Goal: Task Accomplishment & Management: Manage account settings

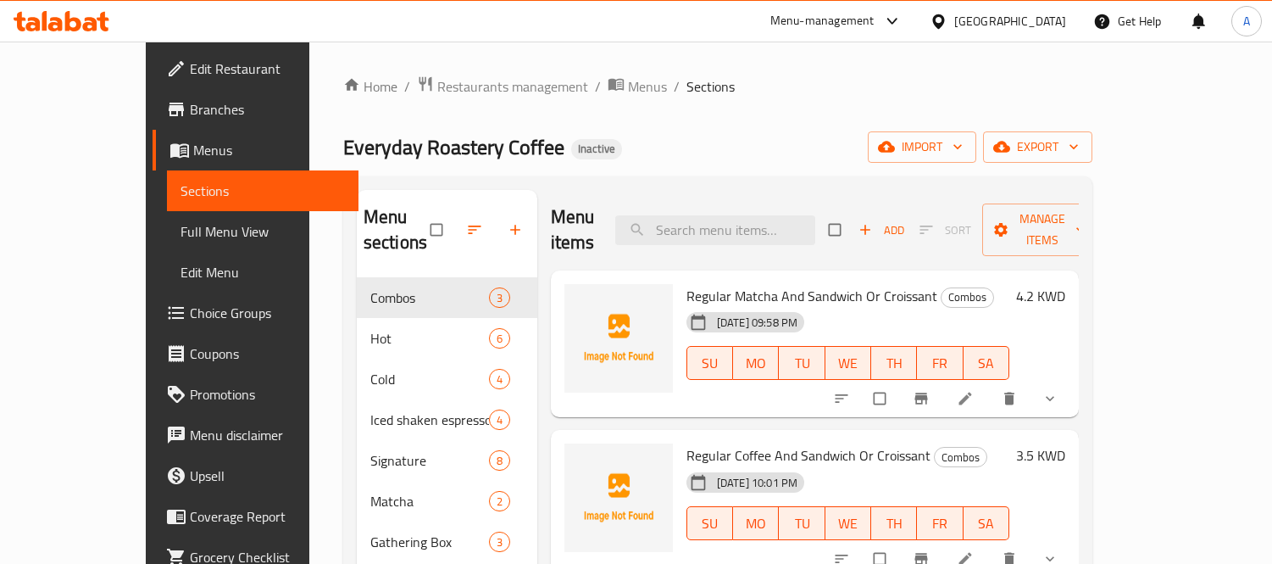
scroll to position [237, 0]
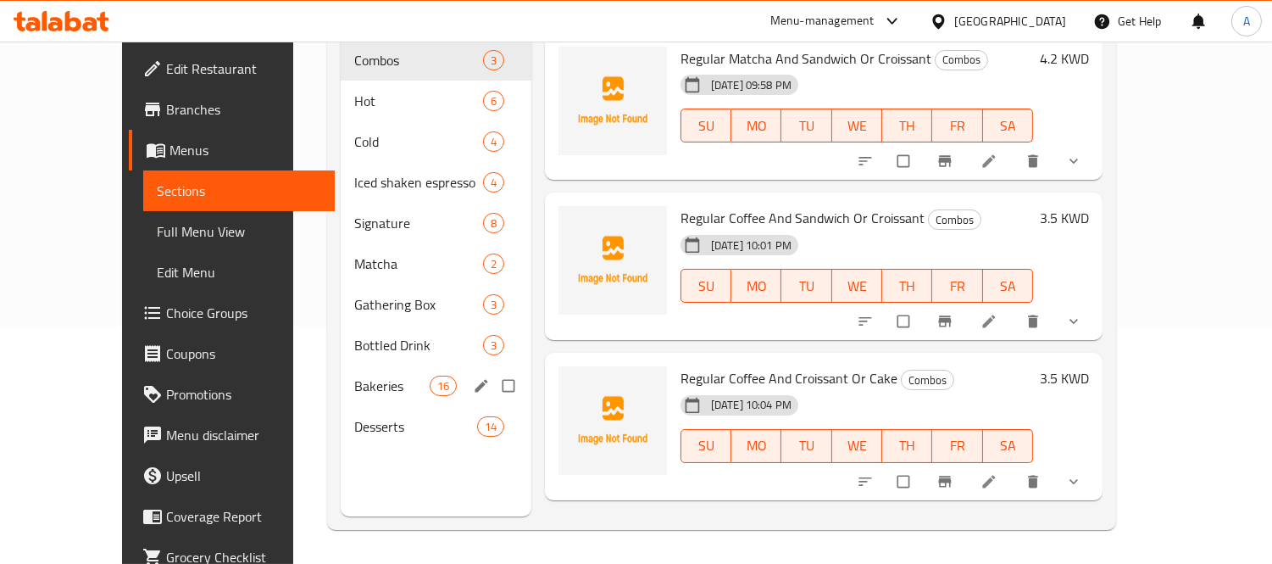
click at [352, 379] on div "Bakeries 16" at bounding box center [436, 385] width 191 height 41
click at [358, 416] on span "Desserts" at bounding box center [415, 426] width 122 height 20
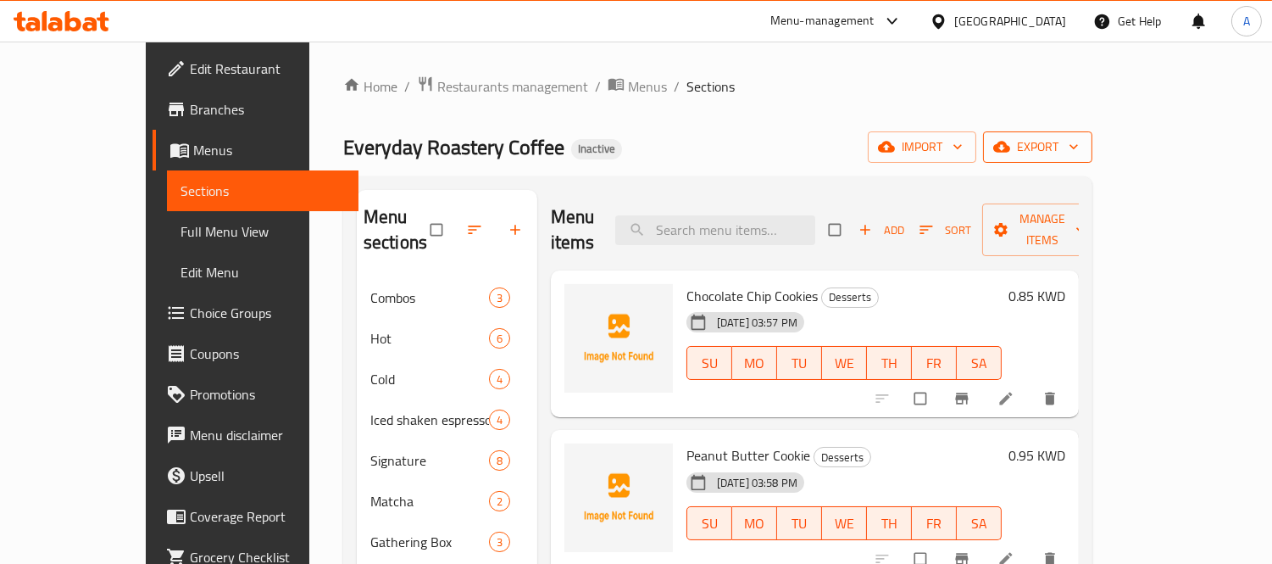
click at [1079, 147] on span "export" at bounding box center [1038, 146] width 82 height 21
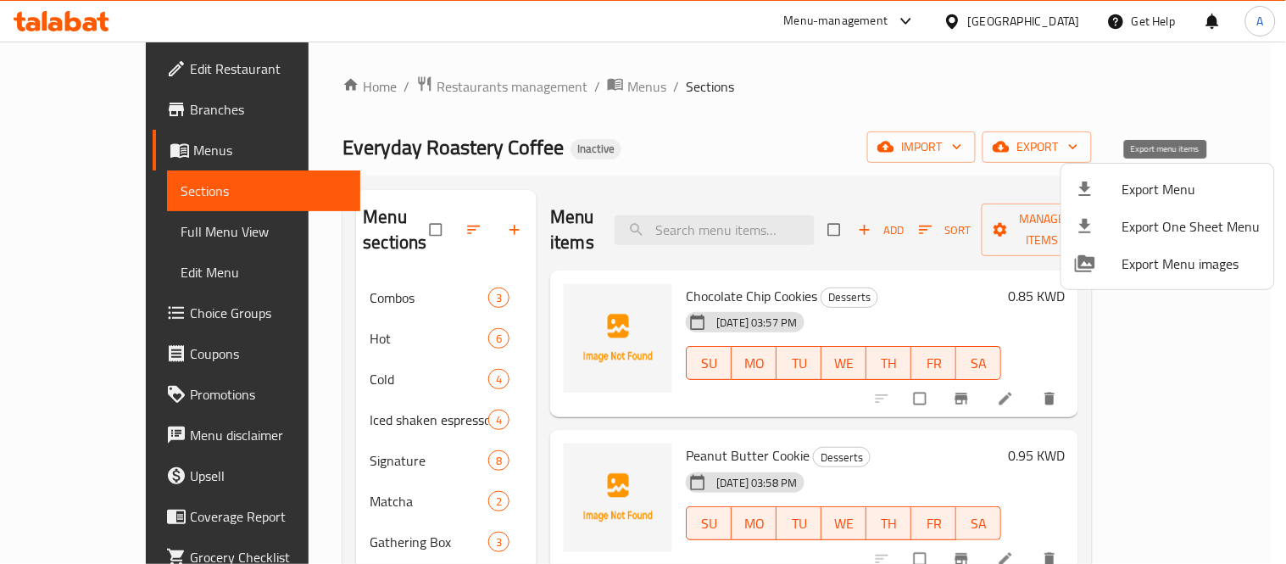
click at [1148, 181] on span "Export Menu" at bounding box center [1191, 189] width 138 height 20
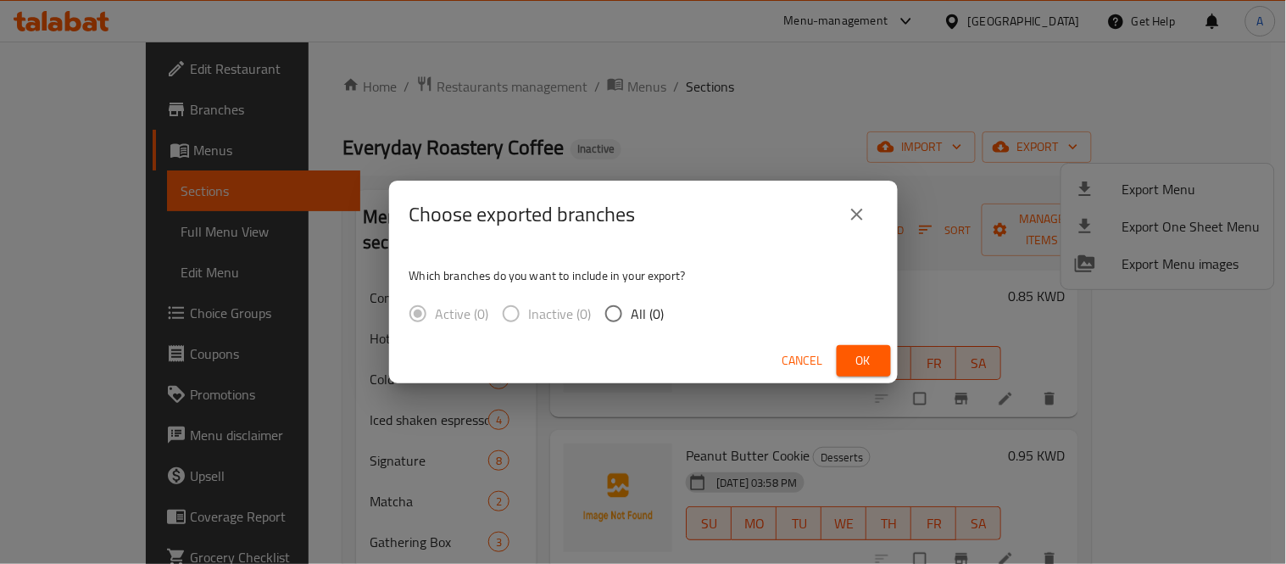
click at [662, 314] on div "Active (0) Inactive (0) All (0)" at bounding box center [543, 314] width 269 height 36
click at [626, 325] on input "All (0)" at bounding box center [614, 314] width 36 height 36
radio input "true"
click at [848, 356] on button "Ok" at bounding box center [864, 360] width 54 height 31
click at [871, 357] on span "Ok" at bounding box center [863, 360] width 27 height 21
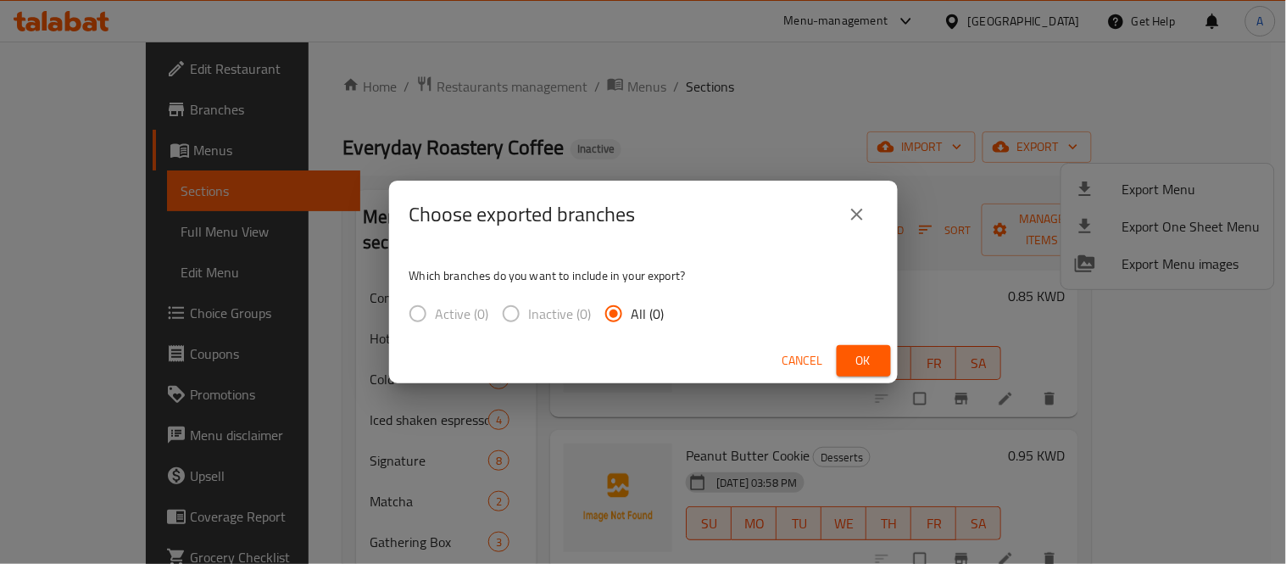
drag, startPoint x: 559, startPoint y: 71, endPoint x: 504, endPoint y: 64, distance: 55.5
click at [559, 70] on div "Choose exported branches Which branches do you want to include in your export? …" at bounding box center [643, 282] width 1286 height 564
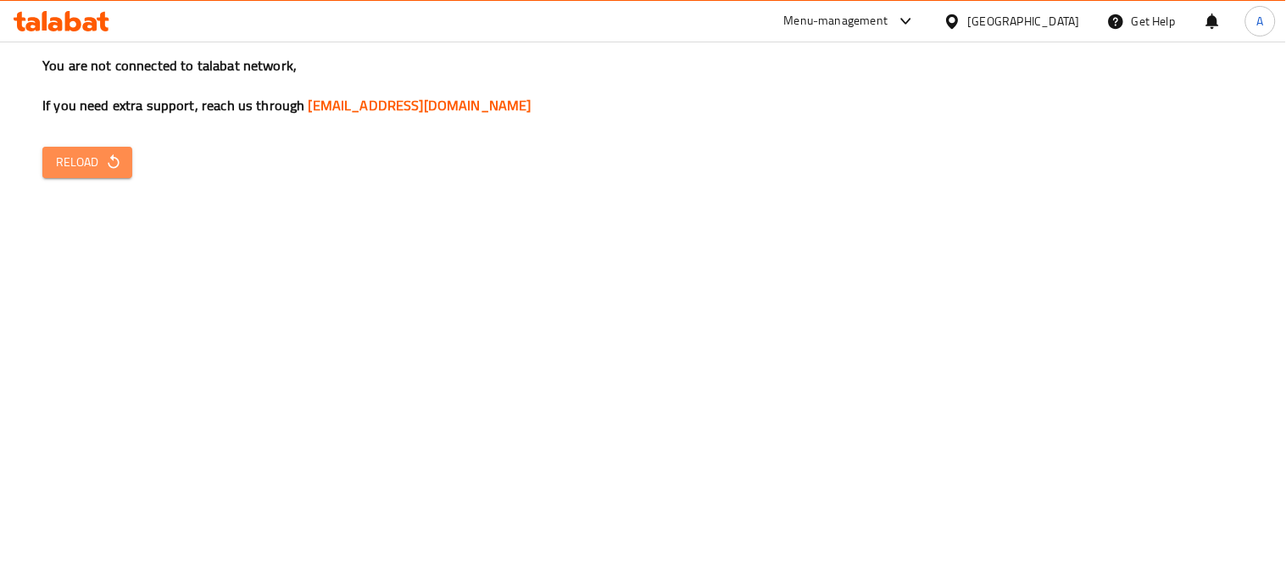
click at [79, 159] on span "Reload" at bounding box center [87, 162] width 63 height 21
click at [105, 157] on icon "button" at bounding box center [113, 161] width 17 height 17
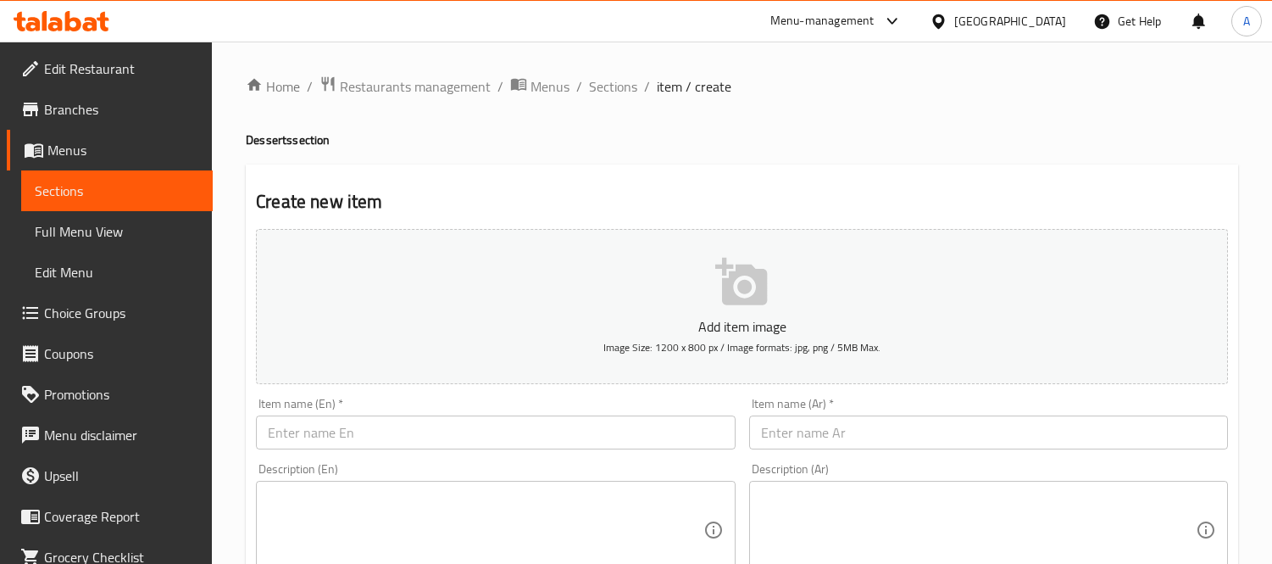
scroll to position [282, 0]
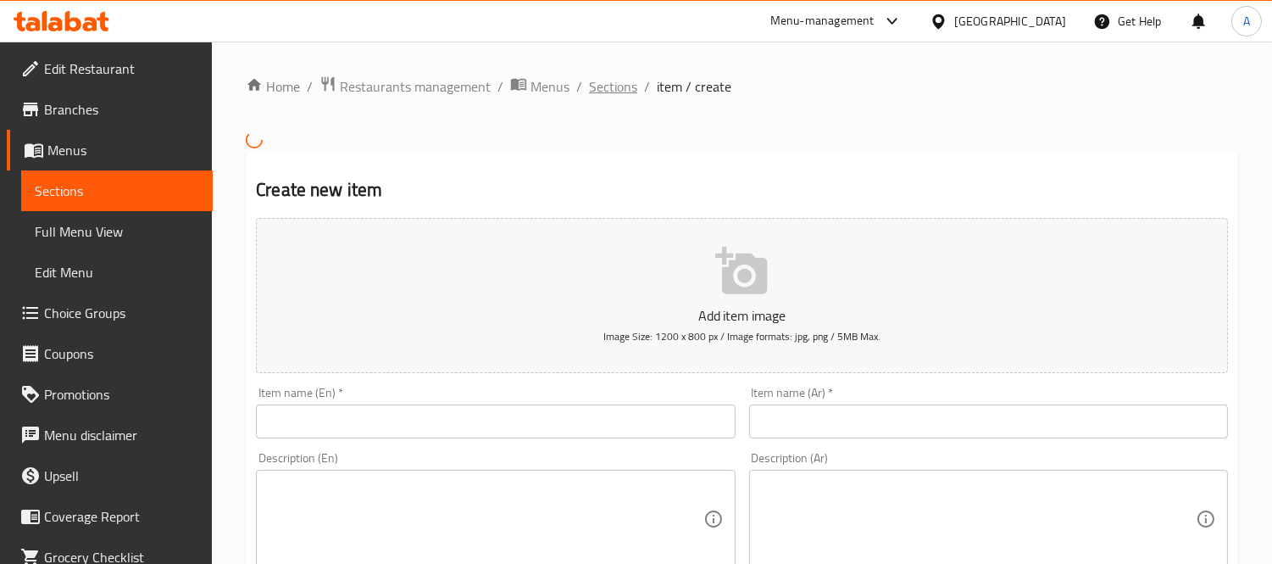
click at [628, 88] on span "Sections" at bounding box center [613, 86] width 48 height 20
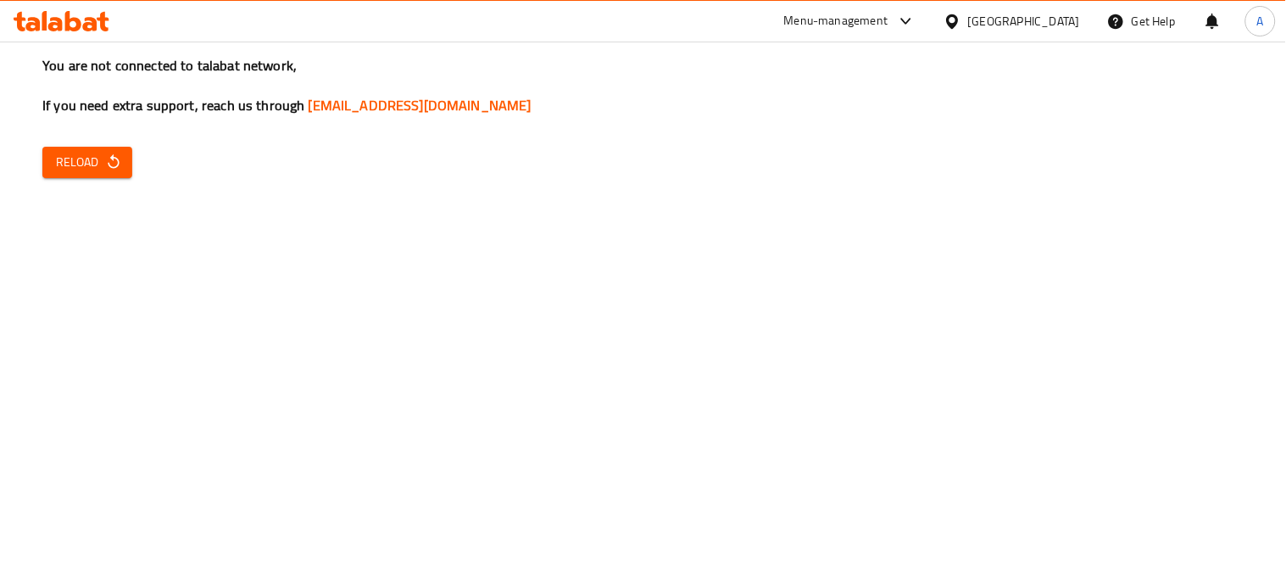
click at [76, 158] on span "Reload" at bounding box center [87, 162] width 63 height 21
click at [73, 173] on button "Reload" at bounding box center [87, 162] width 90 height 31
click at [76, 174] on button "Reload" at bounding box center [87, 162] width 90 height 31
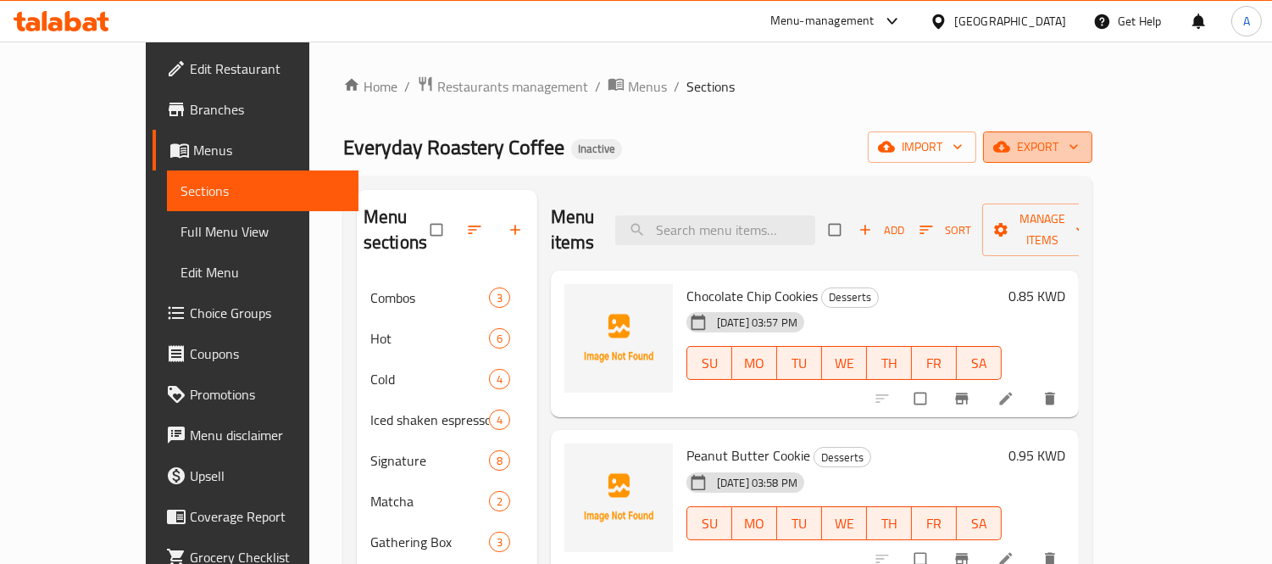
click at [1079, 144] on span "export" at bounding box center [1038, 146] width 82 height 21
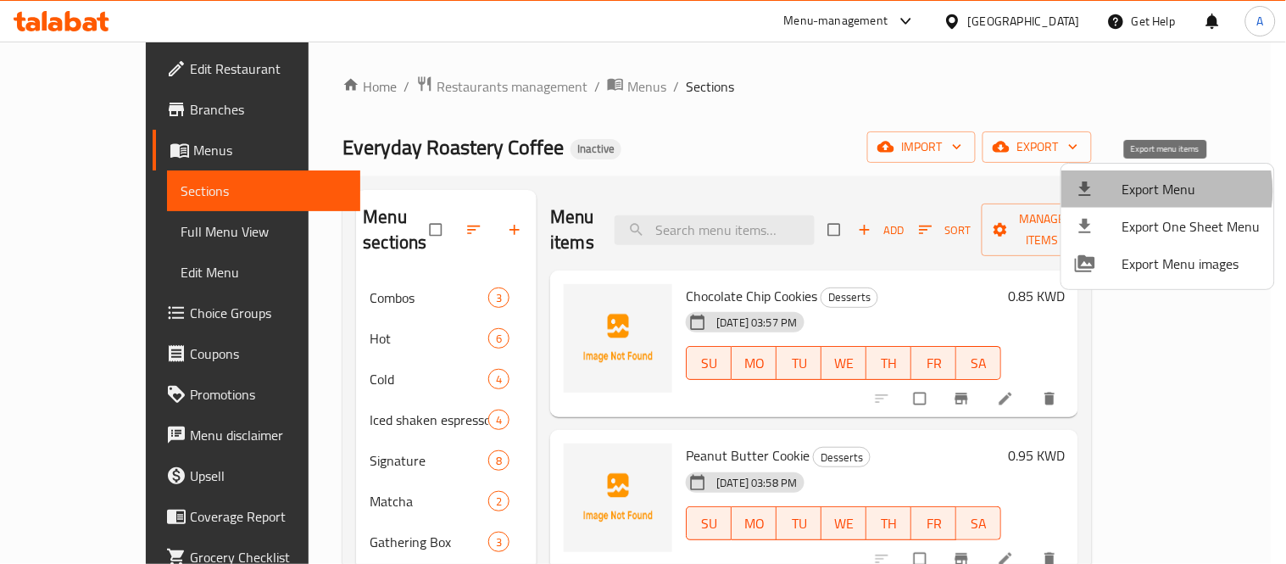
click at [1147, 191] on span "Export Menu" at bounding box center [1191, 189] width 138 height 20
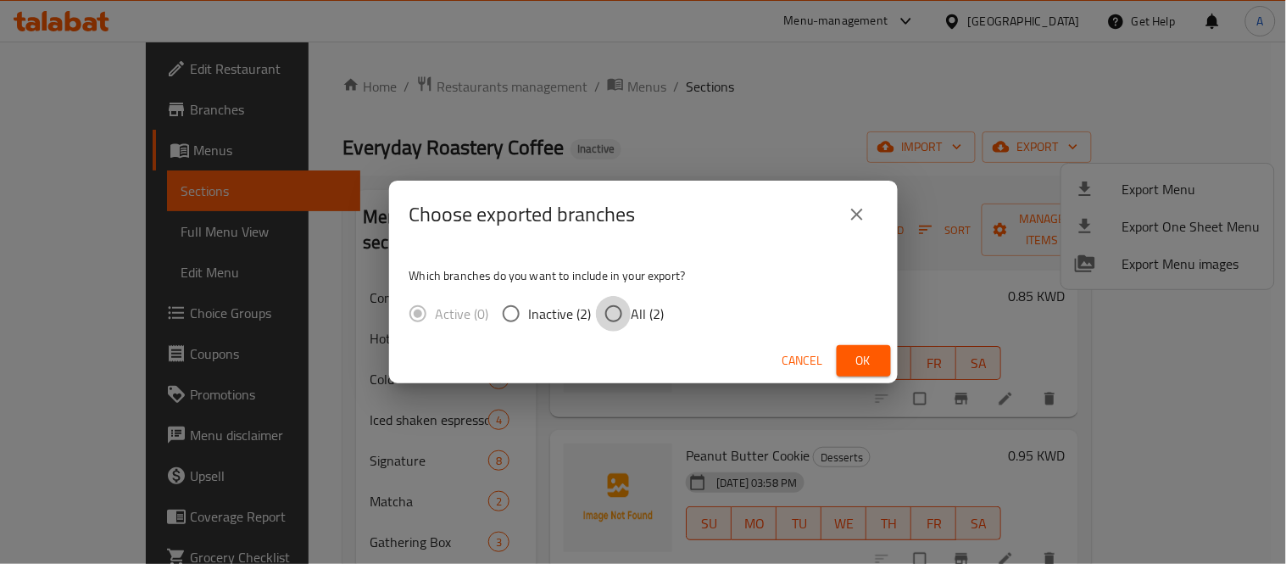
click at [613, 325] on input "All (2)" at bounding box center [614, 314] width 36 height 36
radio input "true"
click at [851, 371] on button "Ok" at bounding box center [864, 360] width 54 height 31
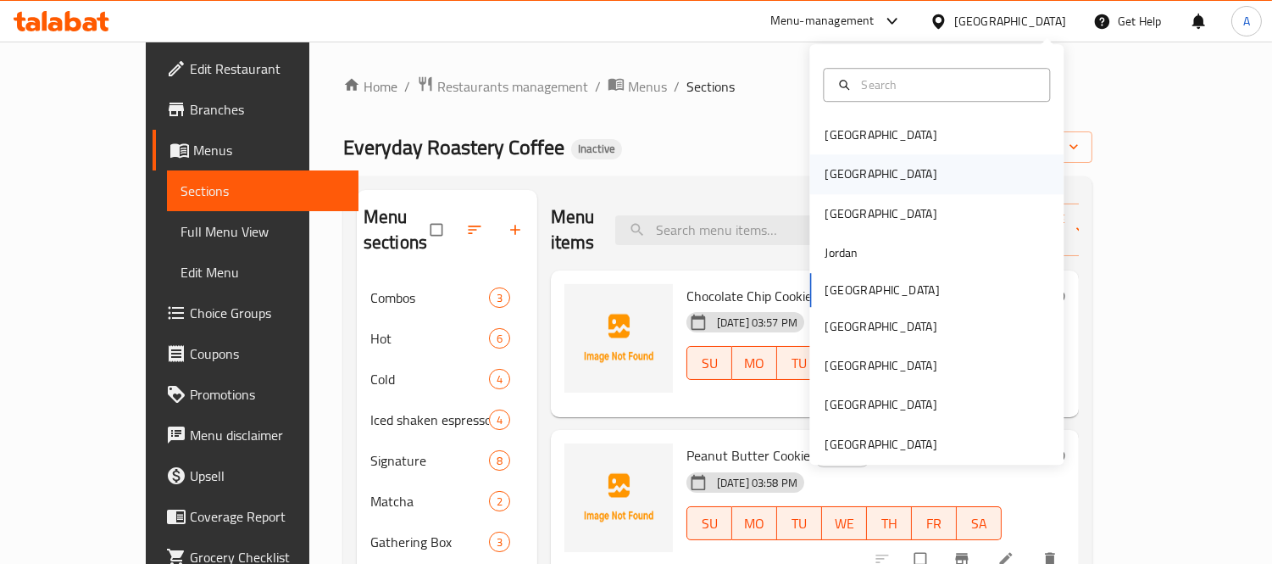
click at [825, 178] on div "[GEOGRAPHIC_DATA]" at bounding box center [881, 174] width 112 height 19
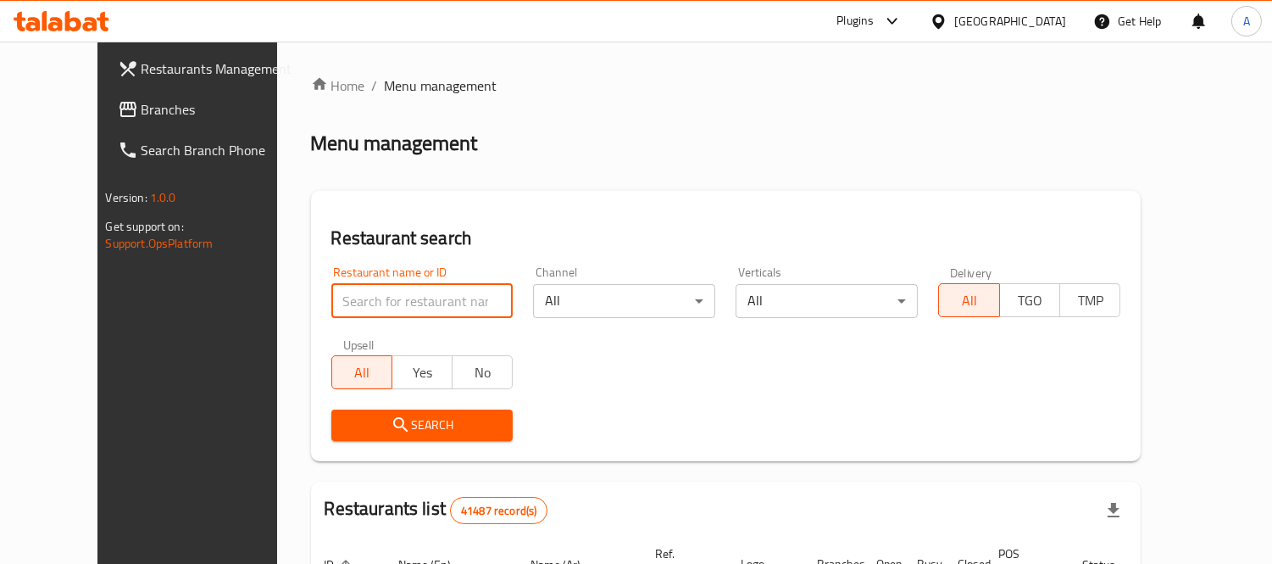
click at [436, 303] on input "search" at bounding box center [422, 301] width 182 height 34
paste input "649299"
type input "649299"
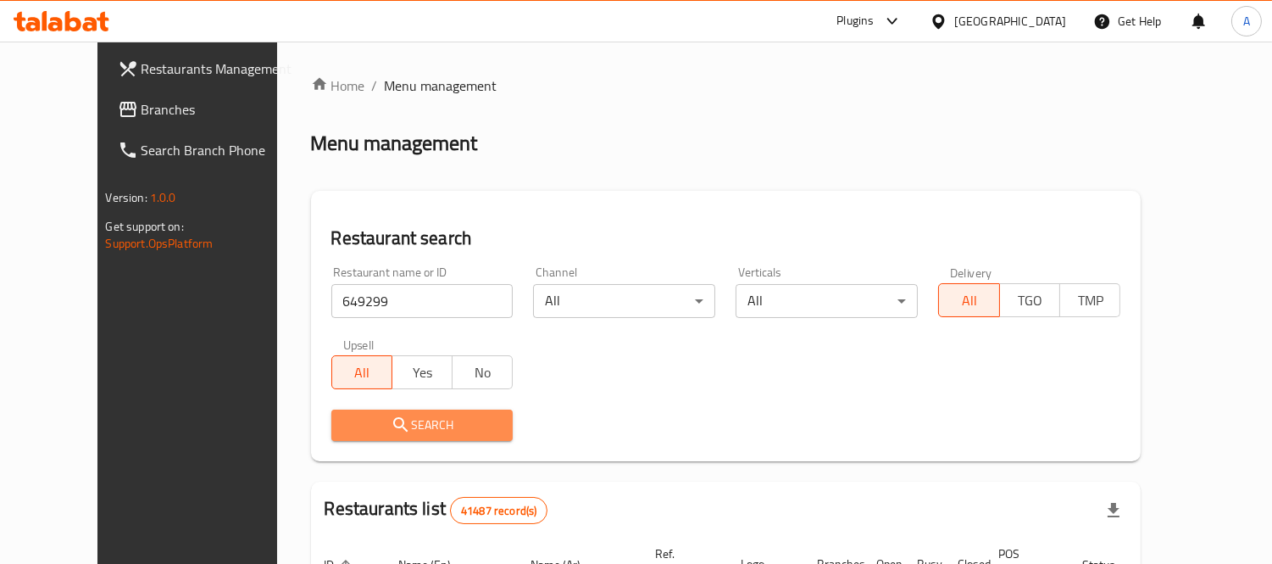
click at [391, 428] on icon "submit" at bounding box center [401, 424] width 20 height 20
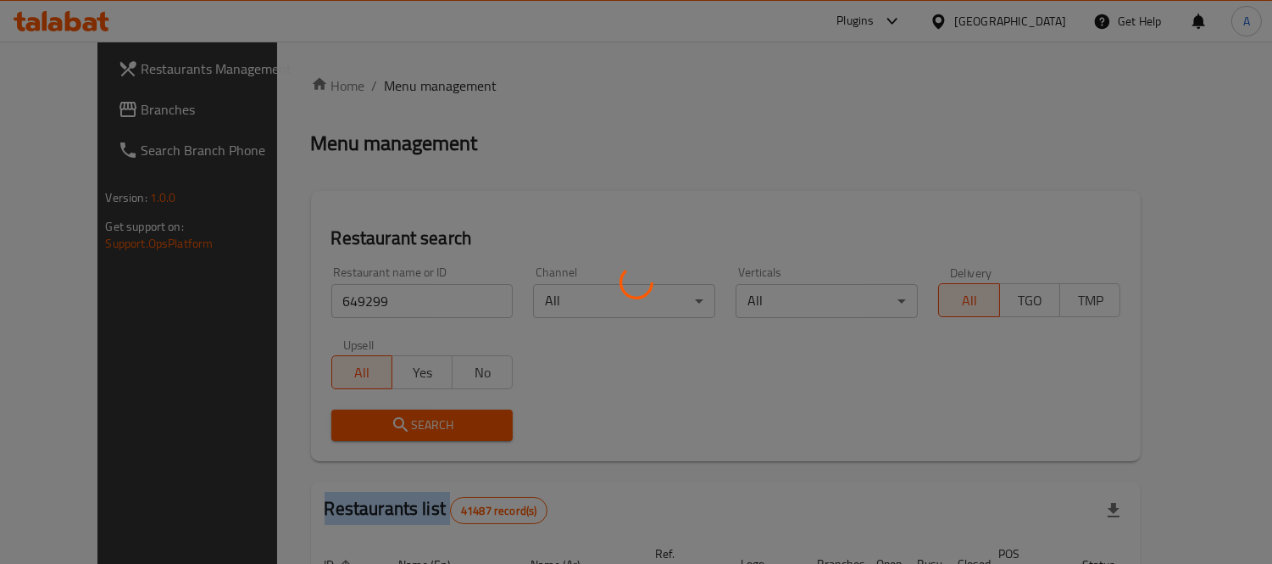
click at [352, 429] on div at bounding box center [636, 282] width 1272 height 564
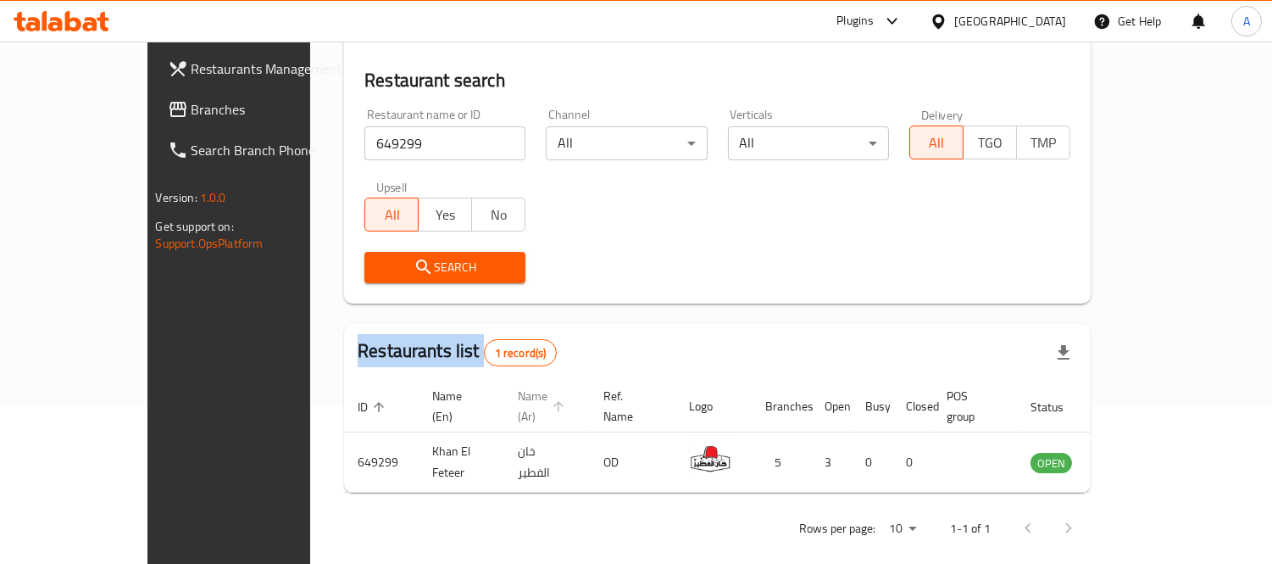
scroll to position [158, 0]
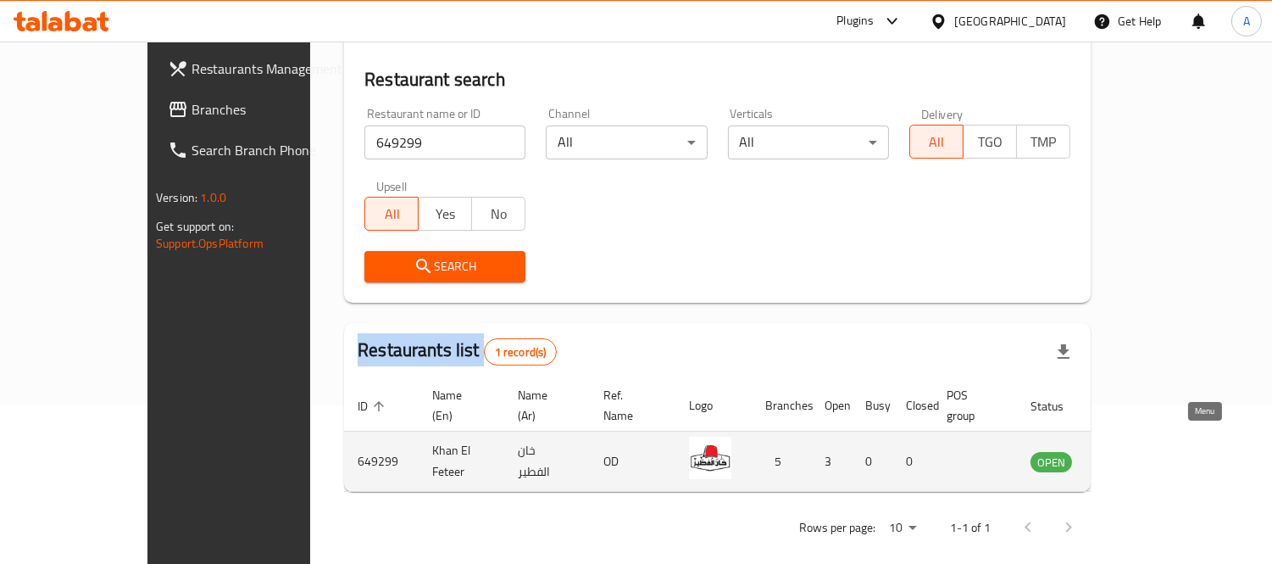
click at [1139, 455] on icon "enhanced table" at bounding box center [1130, 462] width 19 height 14
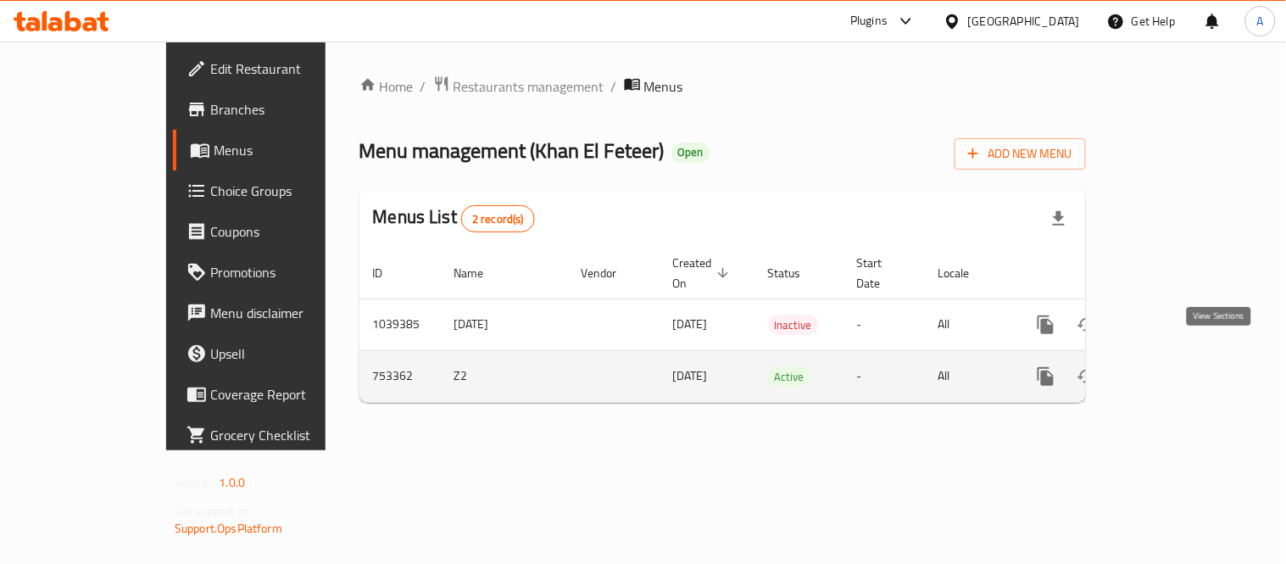
click at [1188, 356] on link "enhanced table" at bounding box center [1168, 376] width 41 height 41
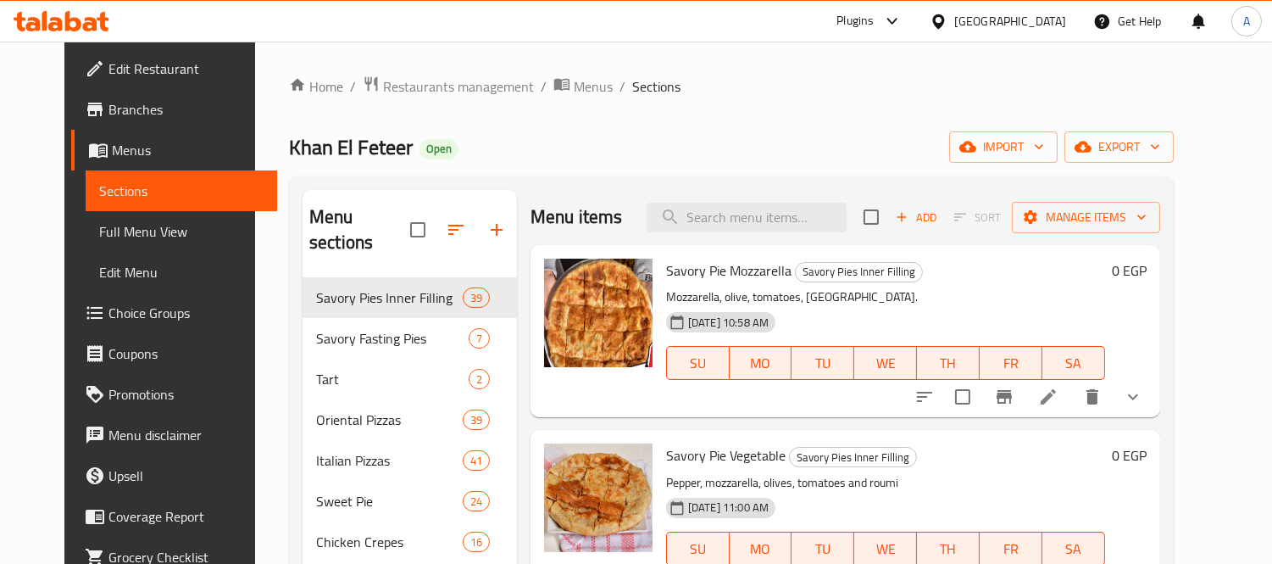
click at [108, 106] on span "Branches" at bounding box center [185, 109] width 155 height 20
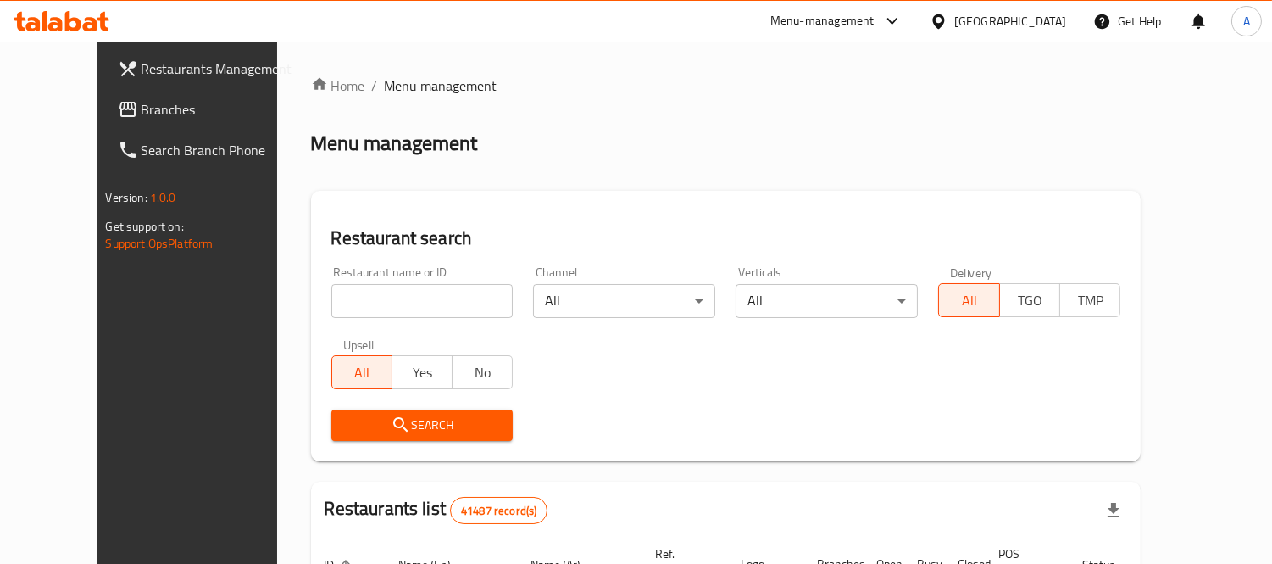
click at [40, 17] on icon at bounding box center [62, 21] width 96 height 20
